Goal: Find specific page/section: Find specific page/section

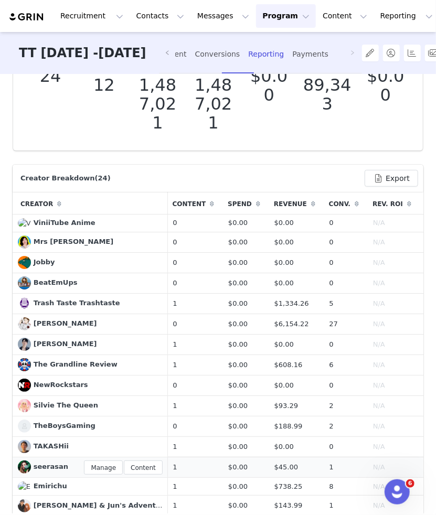
scroll to position [210, 0]
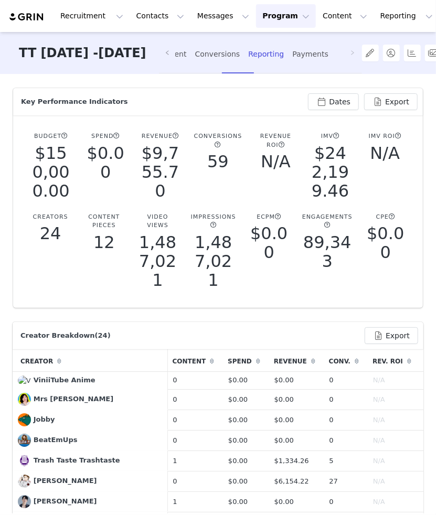
click at [273, 15] on button "Program Program" at bounding box center [286, 16] width 60 height 24
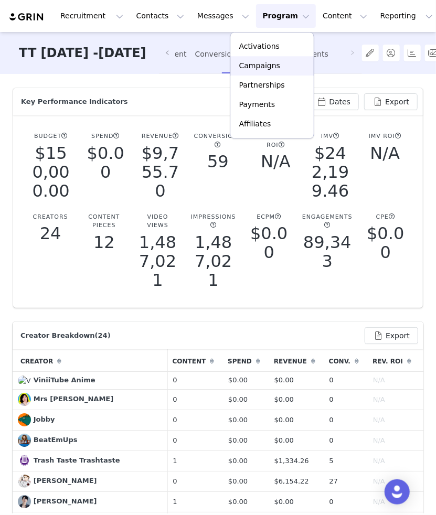
click at [281, 67] on div "Campaigns" at bounding box center [272, 65] width 70 height 11
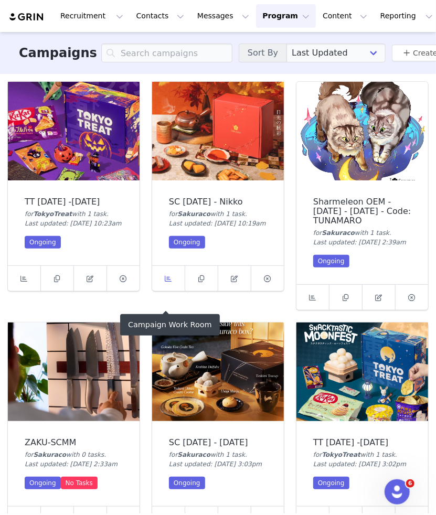
click at [174, 291] on link at bounding box center [168, 278] width 33 height 25
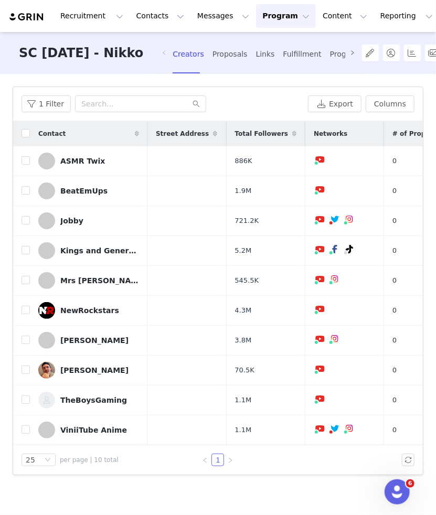
click at [354, 51] on icon "icon: right" at bounding box center [352, 52] width 5 height 5
click at [331, 50] on div "Reporting" at bounding box center [339, 54] width 36 height 28
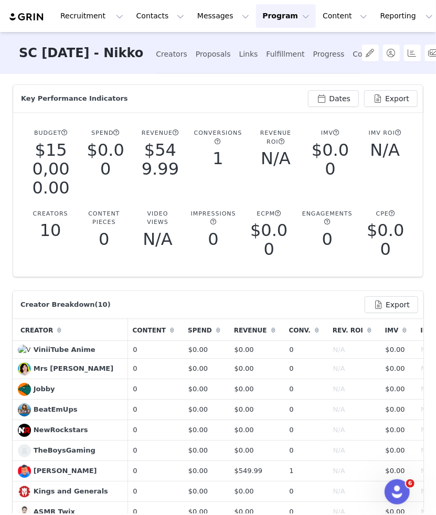
scroll to position [105, 0]
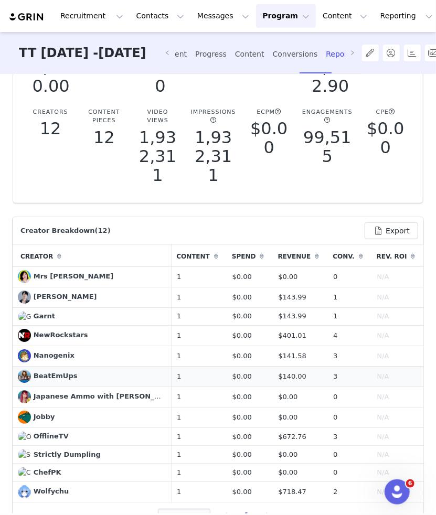
scroll to position [157, 0]
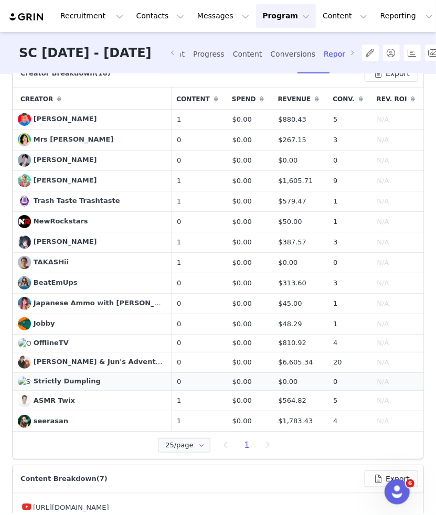
scroll to position [210, 0]
